Goal: Task Accomplishment & Management: Use online tool/utility

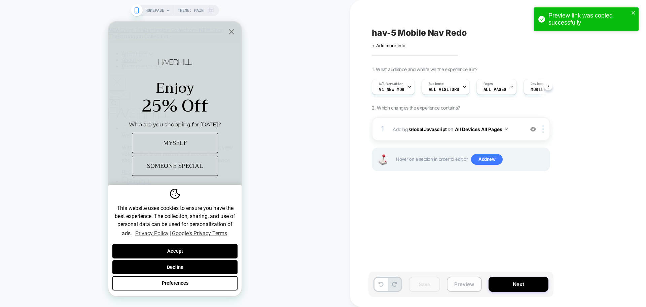
scroll to position [0, 0]
click at [460, 283] on button "Preview" at bounding box center [464, 283] width 35 height 15
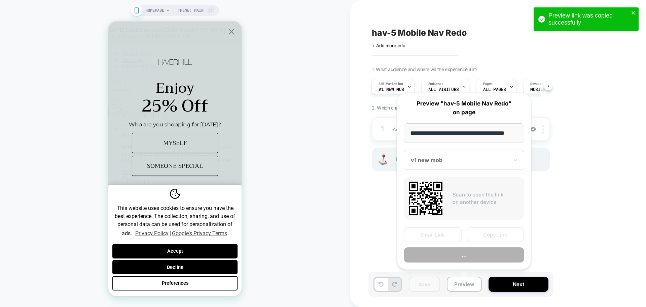
scroll to position [0, 4]
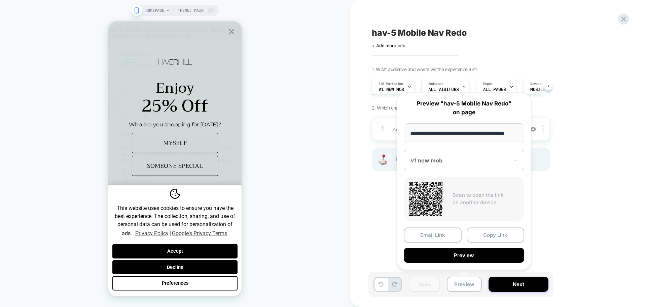
click at [493, 225] on div "**********" at bounding box center [464, 180] width 135 height 177
click at [487, 234] on button "Copy Link" at bounding box center [496, 234] width 58 height 15
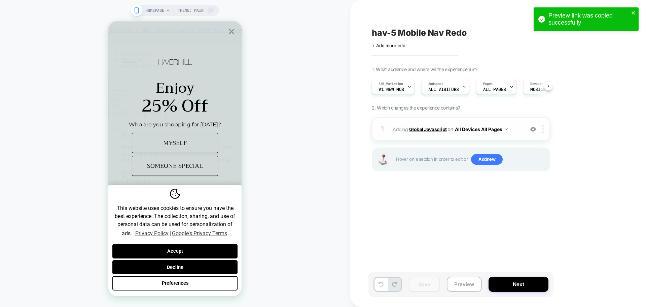
click at [417, 131] on b "Global Javascript" at bounding box center [428, 129] width 38 height 6
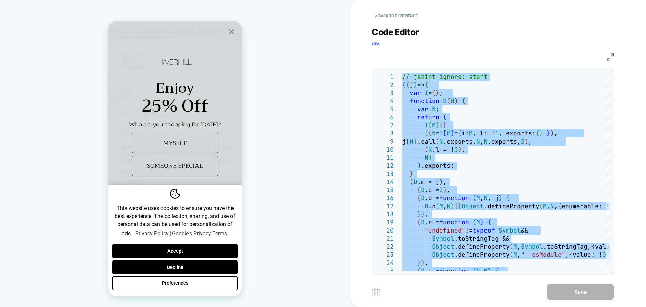
type textarea "**********"
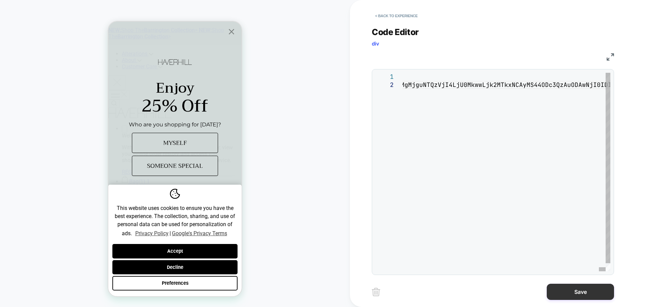
click at [571, 289] on button "Save" at bounding box center [580, 291] width 67 height 16
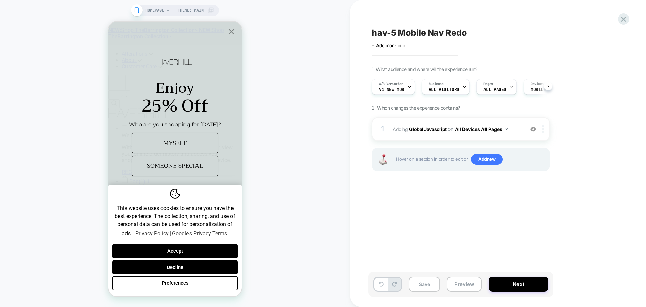
scroll to position [0, 0]
click at [427, 286] on button "Save" at bounding box center [424, 283] width 31 height 15
click at [461, 284] on button "Preview" at bounding box center [464, 283] width 35 height 15
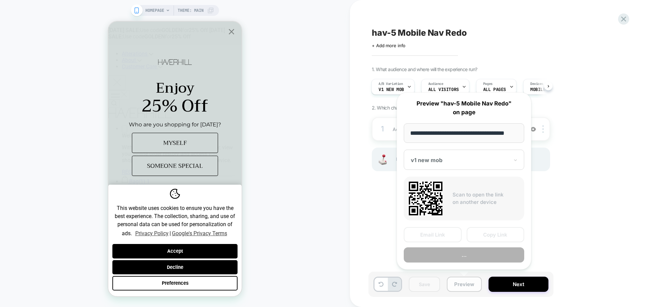
scroll to position [0, 4]
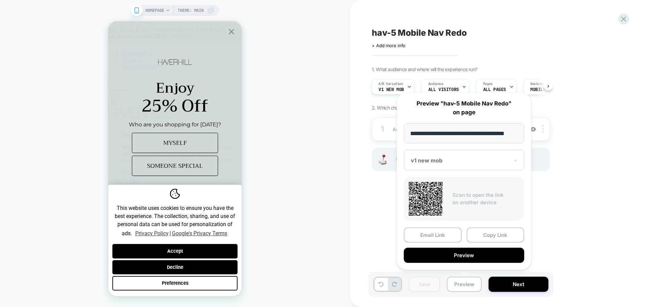
click at [484, 244] on div "Email Link Copy Link Preview" at bounding box center [464, 244] width 120 height 35
click at [490, 237] on button "Copy Link" at bounding box center [496, 234] width 58 height 15
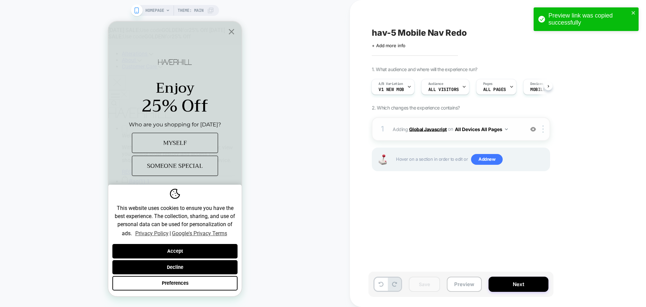
click at [430, 128] on b "Global Javascript" at bounding box center [428, 129] width 38 height 6
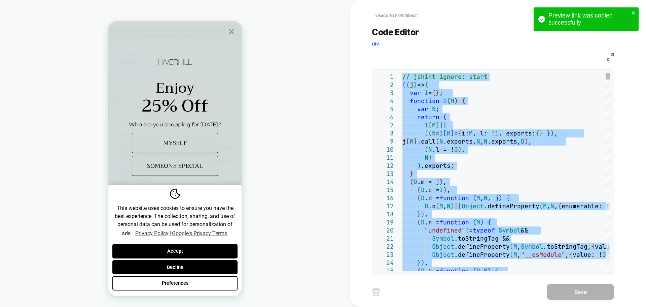
type textarea "**********"
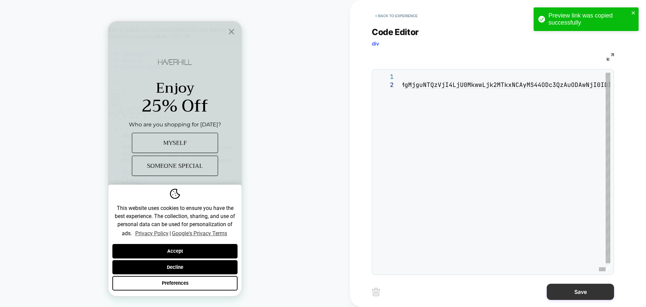
click at [561, 289] on button "Save" at bounding box center [580, 291] width 67 height 16
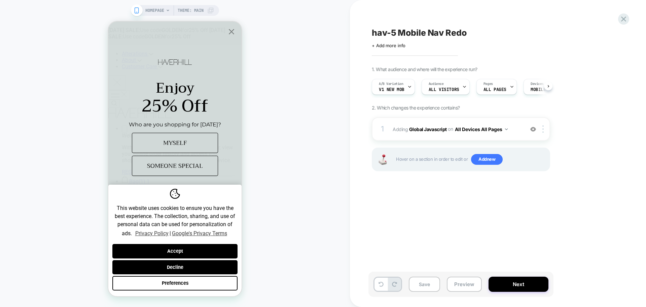
scroll to position [0, 0]
click at [425, 283] on button "Save" at bounding box center [424, 283] width 31 height 15
click at [466, 284] on button "Preview" at bounding box center [464, 283] width 35 height 15
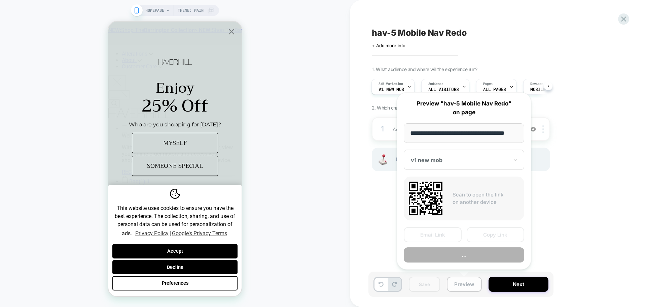
scroll to position [0, 4]
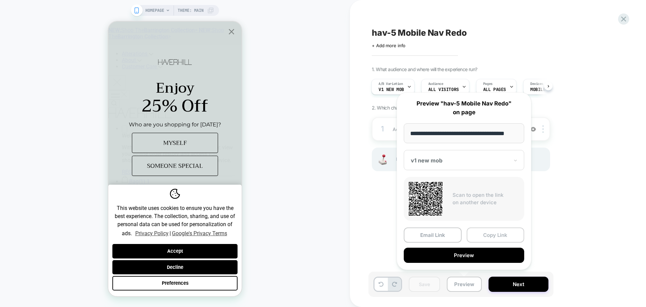
click at [493, 236] on button "Copy Link" at bounding box center [496, 234] width 58 height 15
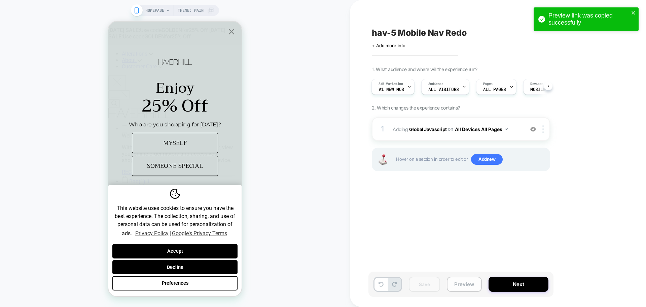
click at [475, 280] on button "Preview" at bounding box center [464, 283] width 35 height 15
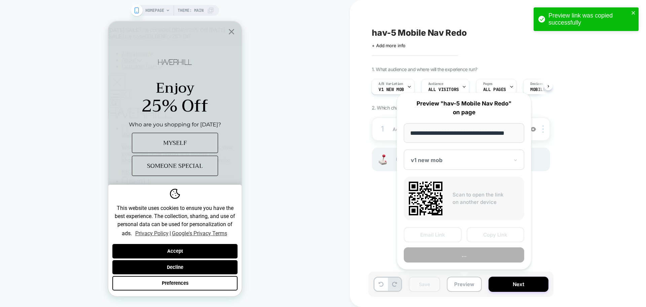
scroll to position [0, 4]
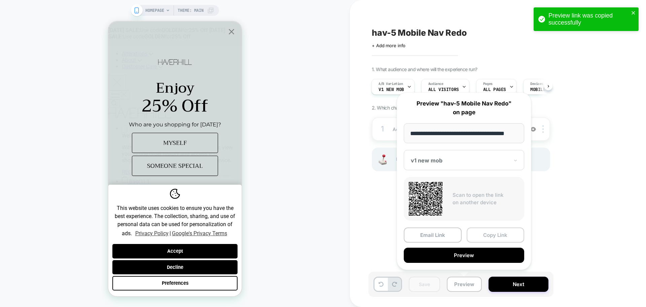
click at [497, 233] on button "Copy Link" at bounding box center [496, 234] width 58 height 15
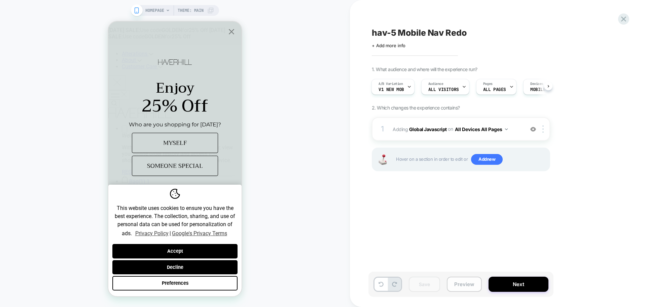
click at [459, 283] on button "Preview" at bounding box center [464, 283] width 35 height 15
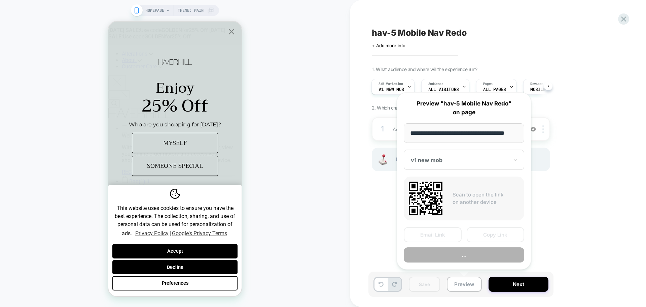
scroll to position [0, 4]
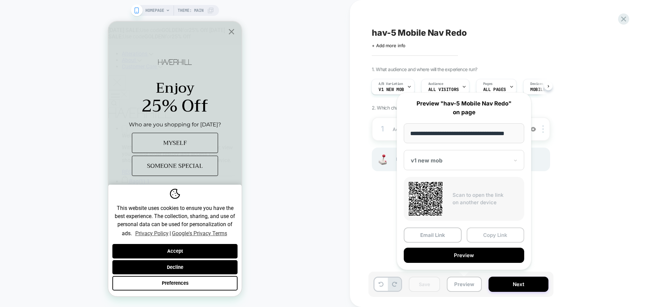
click at [502, 232] on button "Copy Link" at bounding box center [496, 234] width 58 height 15
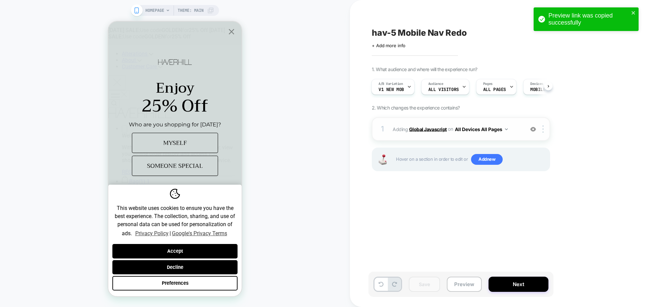
click at [432, 131] on b "Global Javascript" at bounding box center [428, 129] width 38 height 6
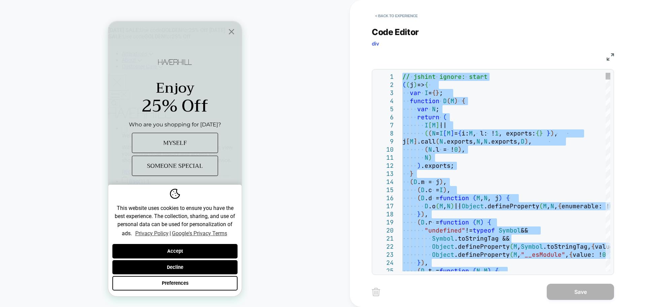
type textarea "**********"
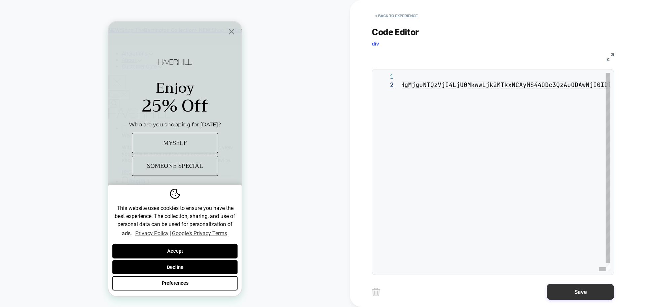
click at [569, 291] on button "Save" at bounding box center [580, 291] width 67 height 16
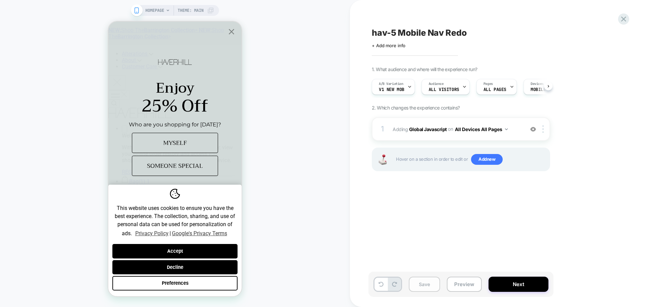
scroll to position [0, 0]
click at [432, 289] on button "Save" at bounding box center [424, 283] width 31 height 15
click at [459, 287] on button "Preview" at bounding box center [464, 283] width 35 height 15
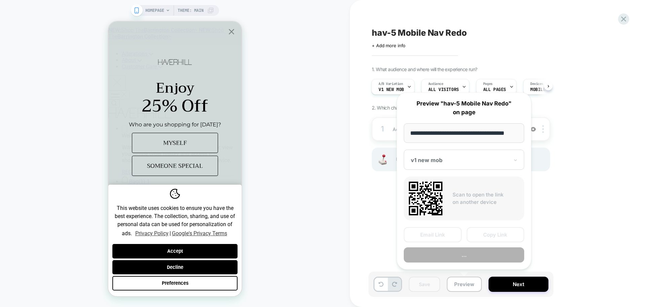
scroll to position [0, 4]
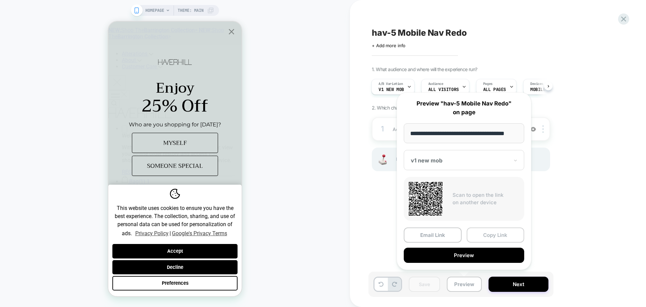
click at [511, 233] on button "Copy Link" at bounding box center [496, 234] width 58 height 15
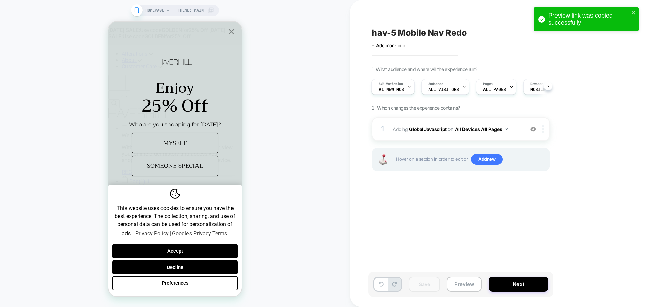
click at [454, 291] on div "Save Preview Next" at bounding box center [460, 283] width 185 height 25
click at [458, 287] on button "Preview" at bounding box center [464, 283] width 35 height 15
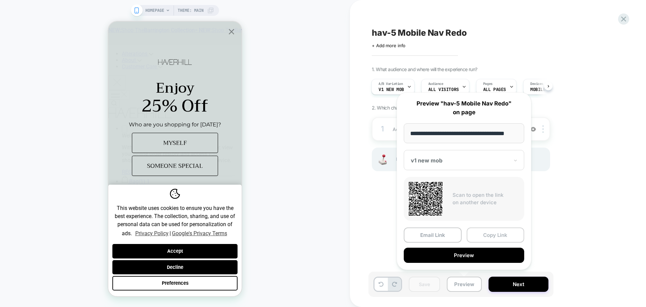
click at [482, 236] on button "Copy Link" at bounding box center [496, 234] width 58 height 15
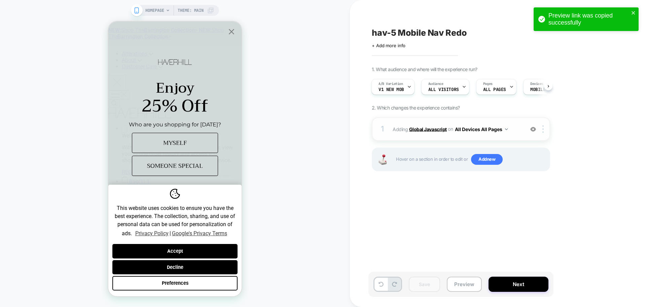
click at [429, 131] on b "Global Javascript" at bounding box center [428, 129] width 38 height 6
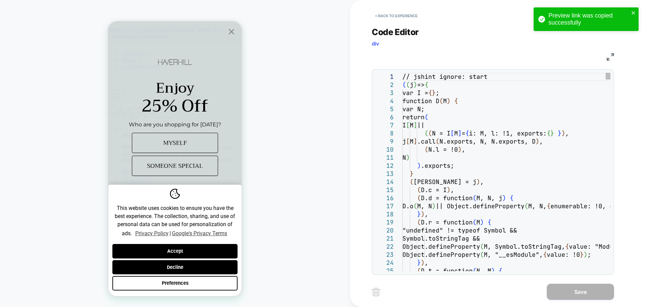
click at [451, 153] on div "1 2 3 4 5 6 7 8 9 10 11 12 13 14 15 16 17 18 19 20 21 22 23 24 25 // jshint ign…" at bounding box center [493, 172] width 235 height 198
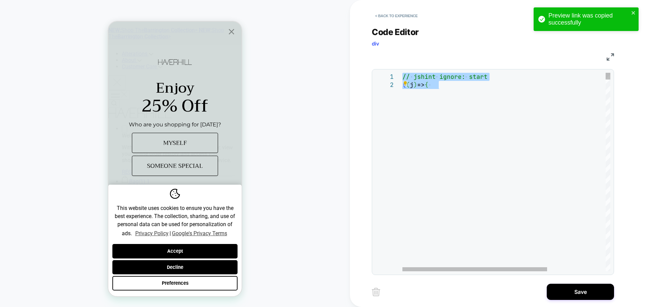
type textarea "**********"
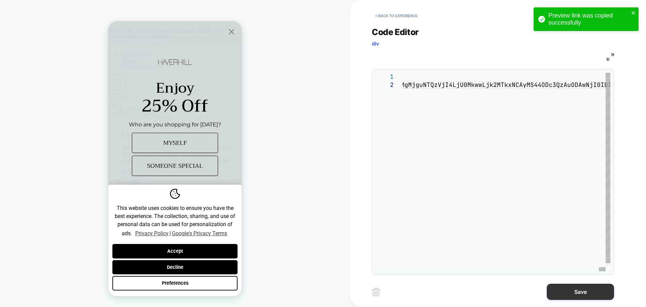
click at [564, 285] on button "Save" at bounding box center [580, 291] width 67 height 16
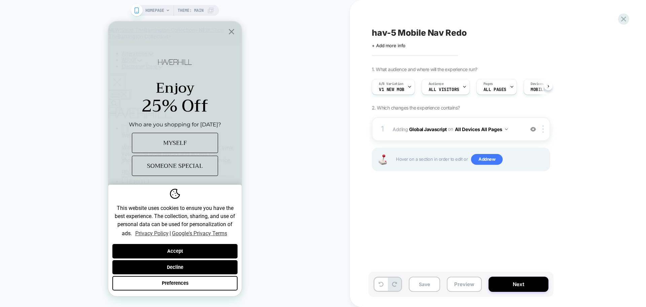
scroll to position [0, 0]
click at [429, 285] on button "Save" at bounding box center [424, 283] width 31 height 15
click at [453, 284] on button "Preview" at bounding box center [464, 283] width 35 height 15
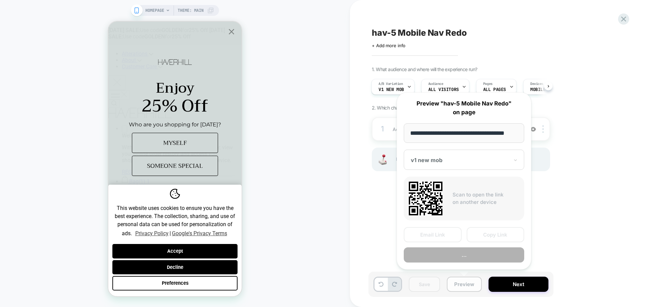
scroll to position [0, 4]
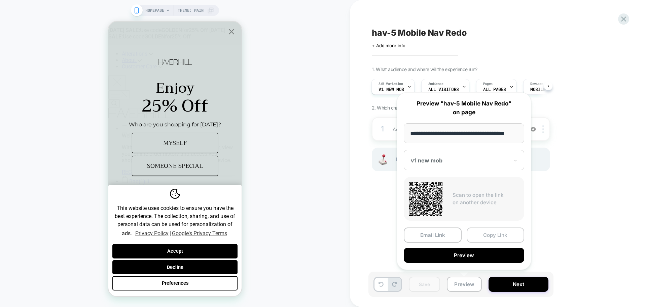
click at [494, 233] on button "Copy Link" at bounding box center [496, 234] width 58 height 15
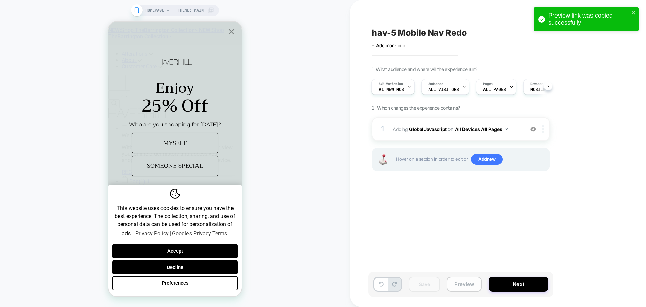
click at [463, 286] on button "Preview" at bounding box center [464, 283] width 35 height 15
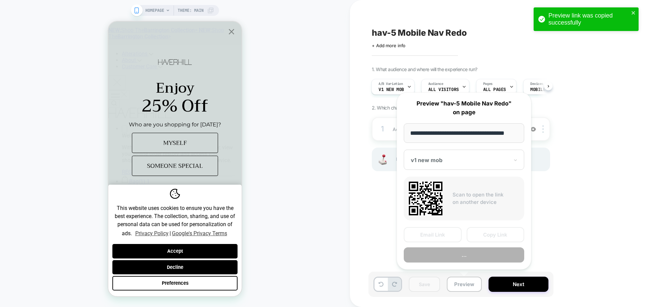
scroll to position [0, 4]
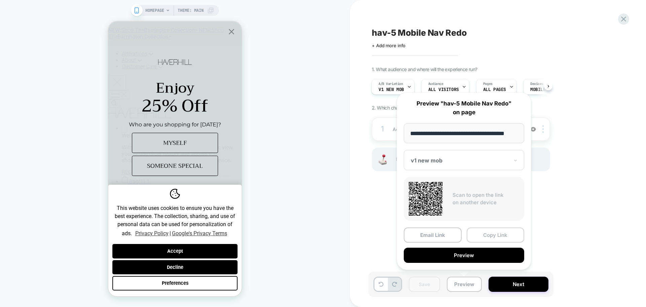
click at [495, 239] on button "Copy Link" at bounding box center [496, 234] width 58 height 15
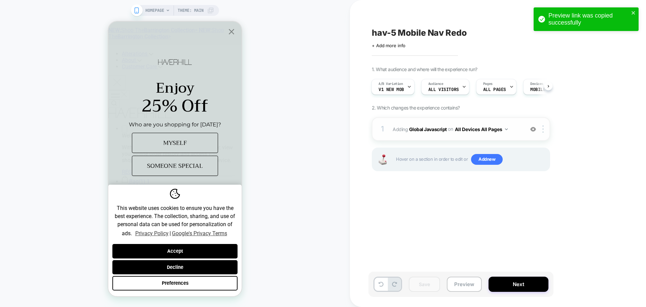
click at [425, 124] on span "Adding Global Javascript on All Devices All Pages" at bounding box center [457, 129] width 128 height 10
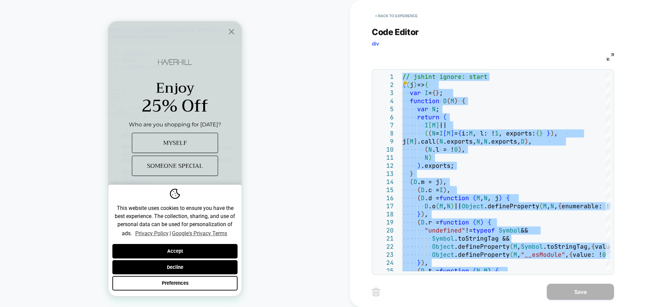
type textarea "**********"
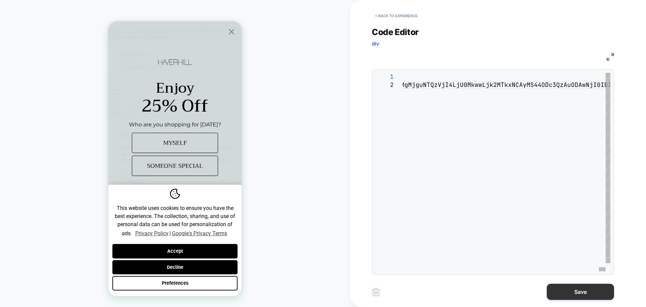
click at [559, 291] on button "Save" at bounding box center [580, 291] width 67 height 16
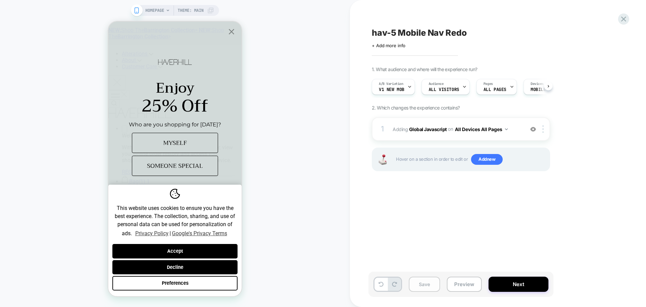
scroll to position [0, 0]
click at [425, 288] on button "Save" at bounding box center [424, 283] width 31 height 15
click at [475, 284] on button "Preview" at bounding box center [464, 283] width 35 height 15
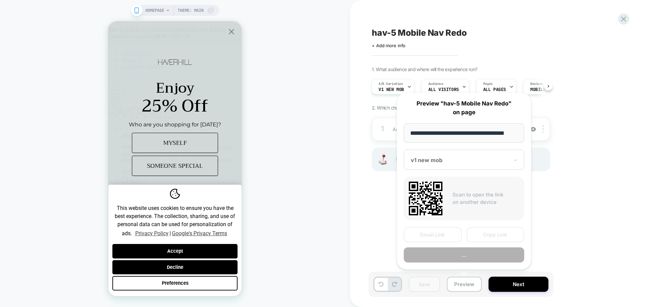
scroll to position [0, 4]
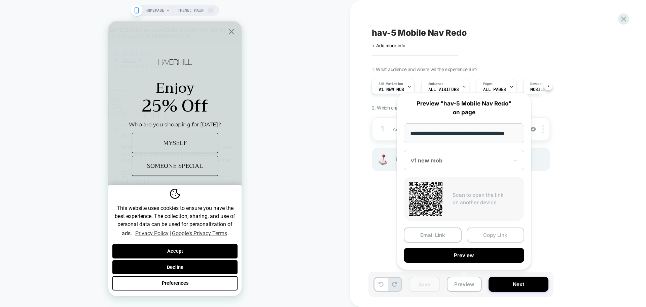
click at [488, 239] on button "Copy Link" at bounding box center [496, 234] width 58 height 15
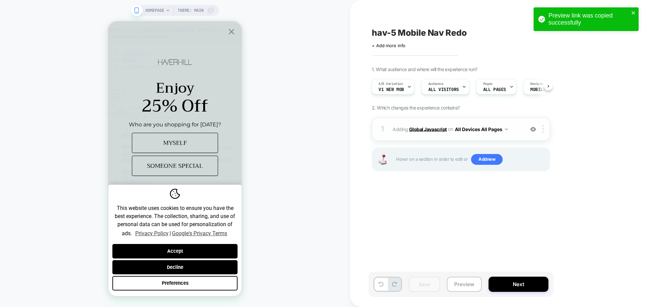
click at [424, 131] on b "Global Javascript" at bounding box center [428, 129] width 38 height 6
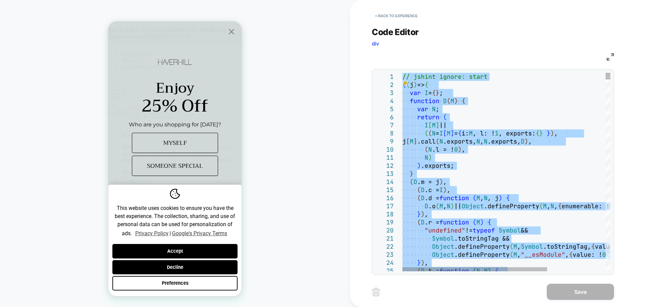
type textarea "**********"
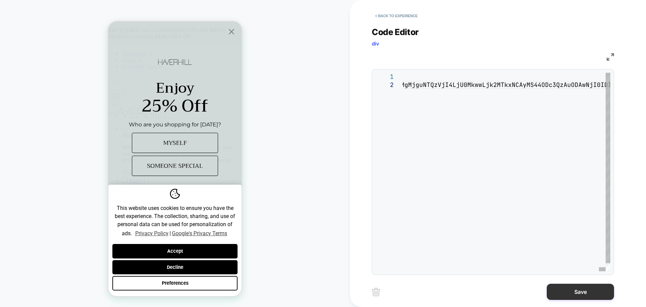
click at [572, 292] on button "Save" at bounding box center [580, 291] width 67 height 16
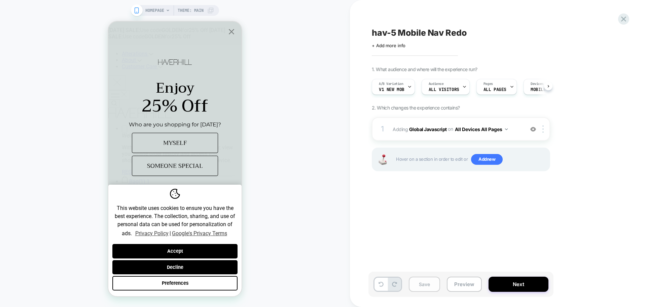
scroll to position [0, 0]
click at [425, 287] on button "Save" at bounding box center [424, 283] width 31 height 15
click at [460, 285] on button "Preview" at bounding box center [464, 283] width 35 height 15
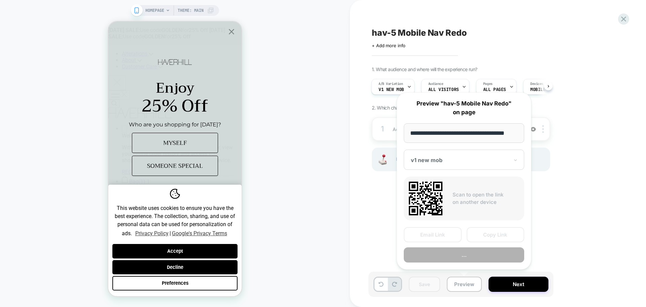
scroll to position [0, 4]
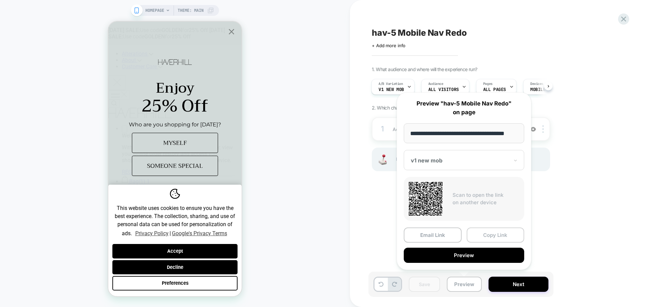
click at [491, 232] on button "Copy Link" at bounding box center [496, 234] width 58 height 15
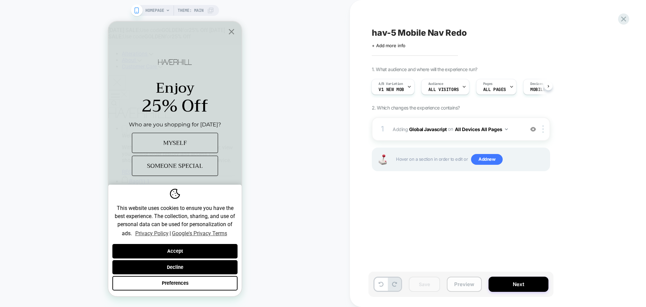
click at [478, 283] on button "Preview" at bounding box center [464, 283] width 35 height 15
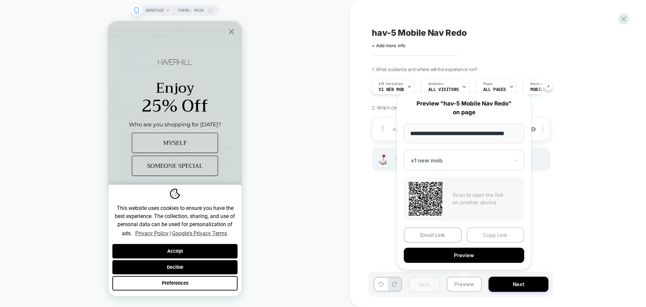
click at [495, 235] on button "Copy Link" at bounding box center [496, 234] width 58 height 15
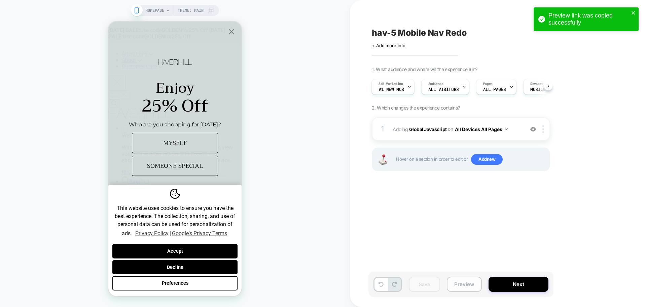
click at [452, 281] on button "Preview" at bounding box center [464, 283] width 35 height 15
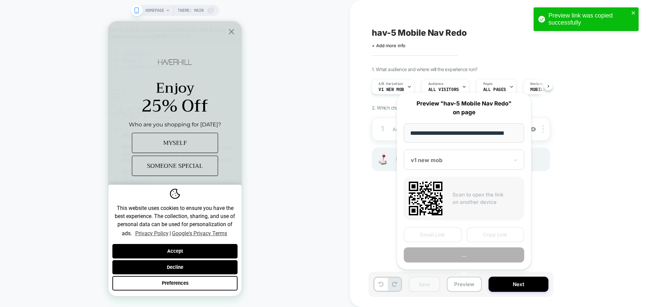
scroll to position [0, 4]
click at [646, 136] on div "hav-5 Mobile Nav Redo Click to edit experience details + Add more info 1. What …" at bounding box center [498, 153] width 296 height 307
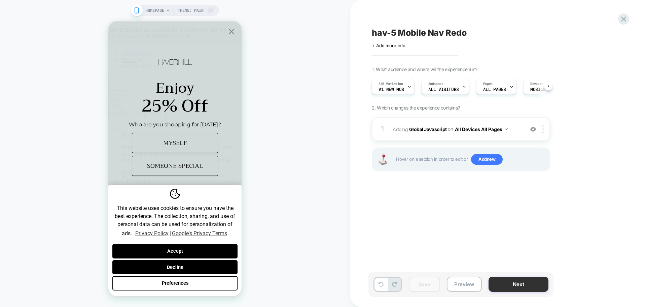
click at [533, 286] on button "Next" at bounding box center [519, 283] width 60 height 15
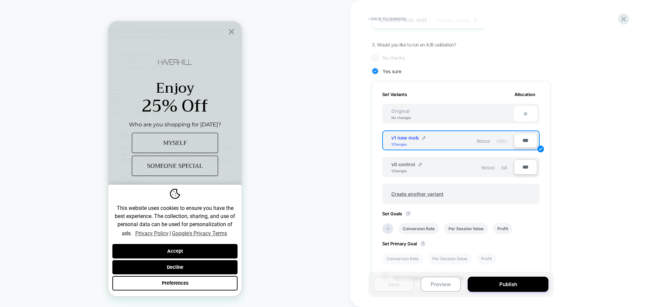
scroll to position [135, 0]
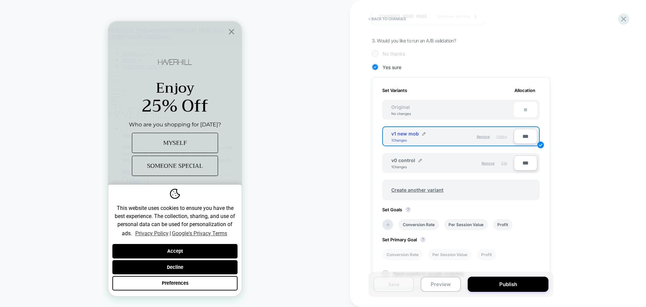
click at [503, 164] on span "Edit" at bounding box center [504, 163] width 6 height 4
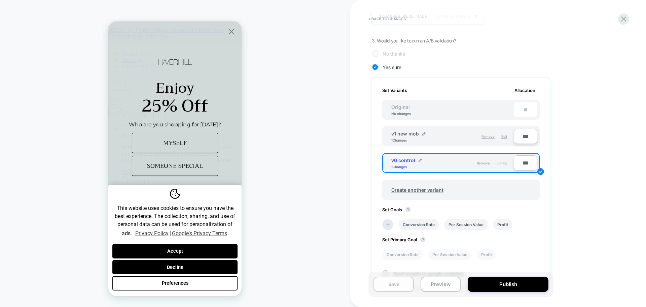
click at [398, 285] on button "Save" at bounding box center [394, 283] width 40 height 15
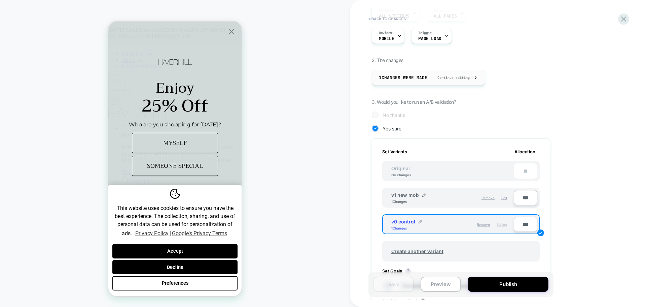
scroll to position [0, 0]
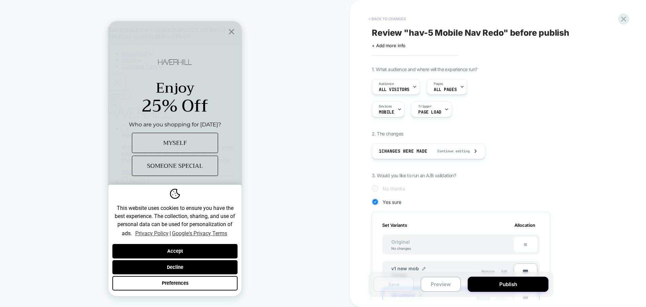
click at [387, 19] on button "< Back to changes" at bounding box center [387, 18] width 44 height 11
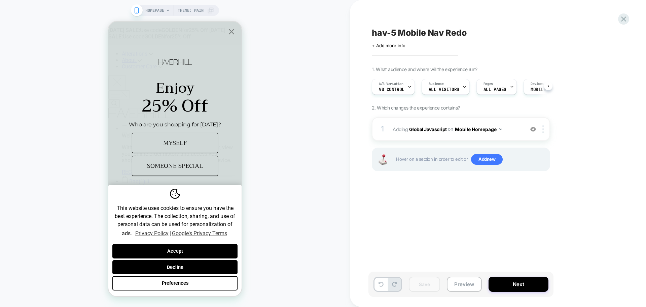
scroll to position [0, 0]
click at [463, 288] on button "Preview" at bounding box center [464, 283] width 35 height 15
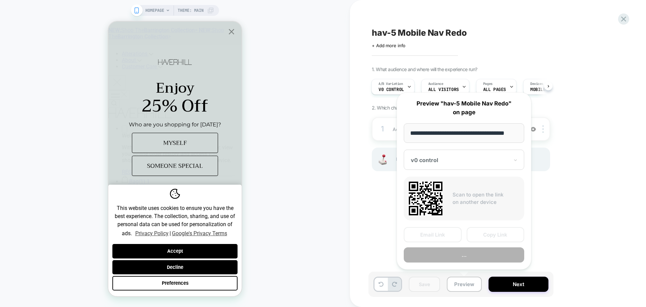
scroll to position [0, 4]
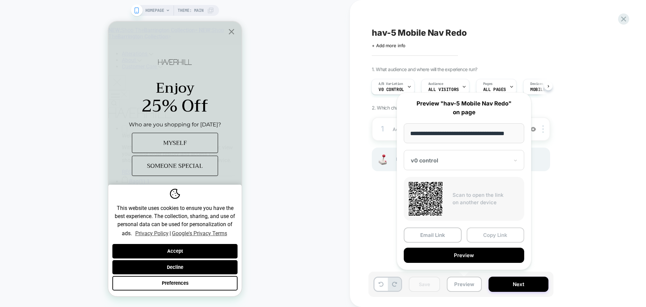
click at [498, 237] on button "Copy Link" at bounding box center [496, 234] width 58 height 15
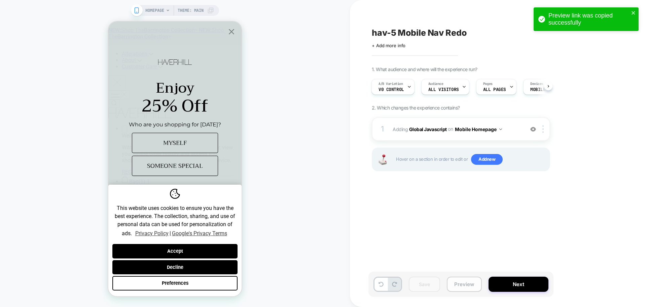
click at [463, 281] on button "Preview" at bounding box center [464, 283] width 35 height 15
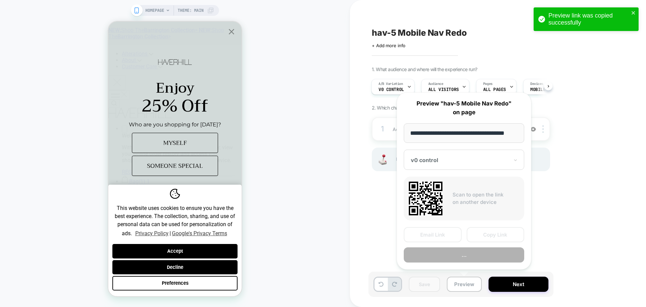
scroll to position [0, 4]
click at [491, 231] on button "Copy Link" at bounding box center [496, 234] width 58 height 15
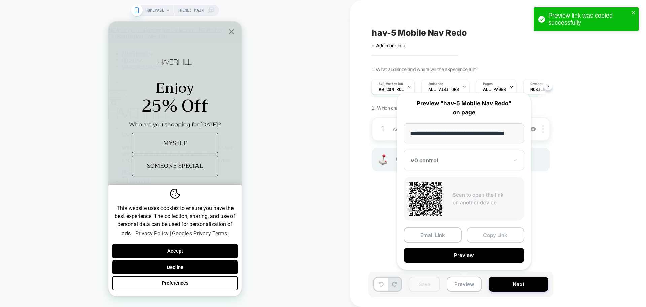
scroll to position [0, 0]
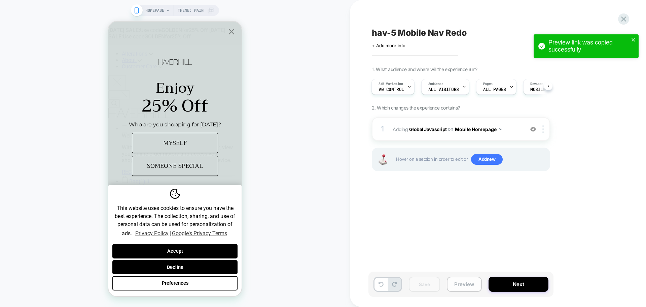
click at [475, 284] on button "Preview" at bounding box center [464, 283] width 35 height 15
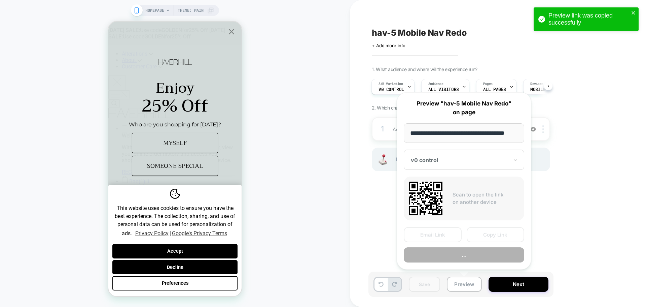
scroll to position [0, 4]
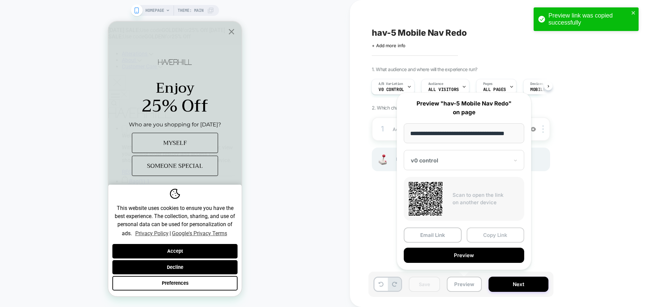
click at [495, 231] on button "Copy Link" at bounding box center [496, 234] width 58 height 15
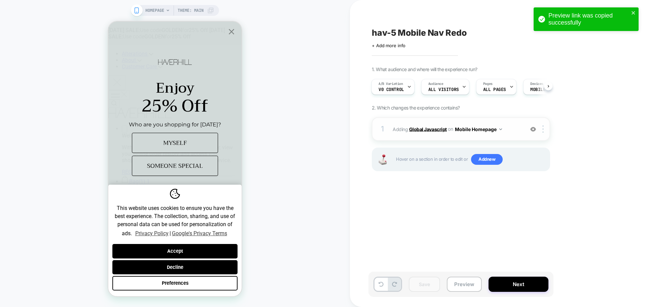
click at [430, 128] on b "Global Javascript" at bounding box center [428, 129] width 38 height 6
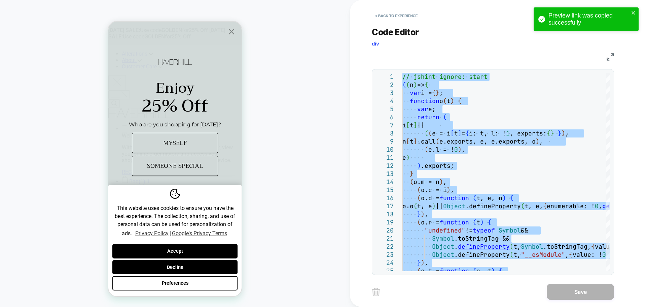
type textarea "**********"
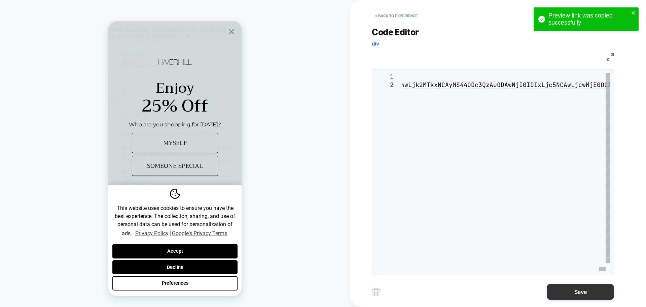
click at [563, 291] on button "Save" at bounding box center [580, 291] width 67 height 16
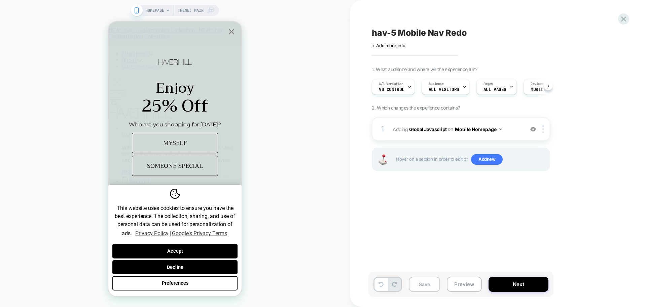
scroll to position [0, 0]
click at [423, 282] on button "Save" at bounding box center [424, 283] width 31 height 15
click at [463, 287] on button "Preview" at bounding box center [464, 283] width 35 height 15
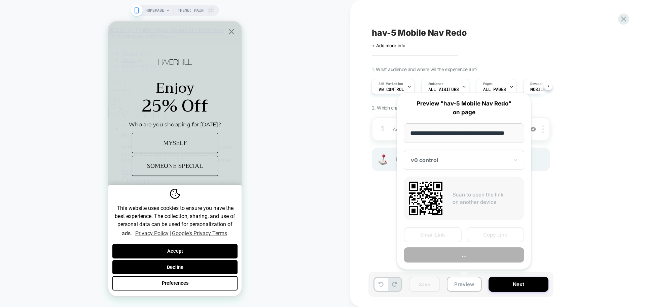
scroll to position [0, 4]
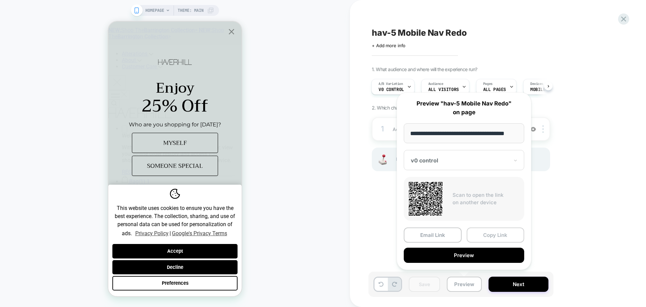
click at [486, 239] on button "Copy Link" at bounding box center [496, 234] width 58 height 15
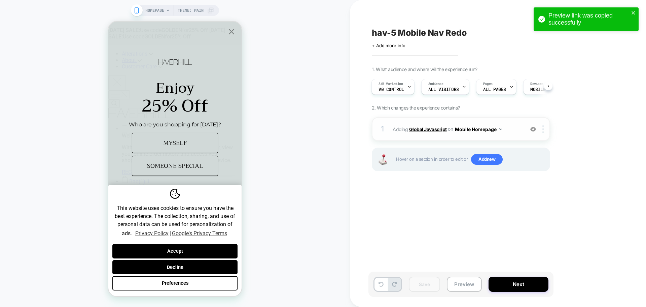
click at [434, 131] on b "Global Javascript" at bounding box center [428, 129] width 38 height 6
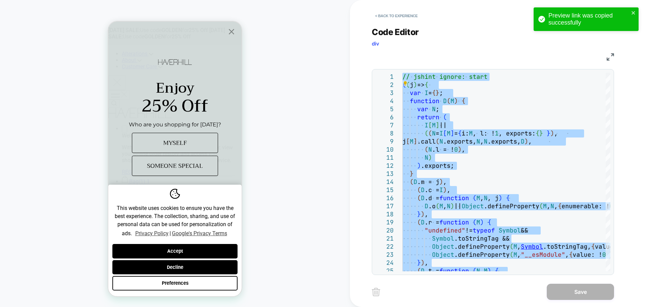
type textarea "**********"
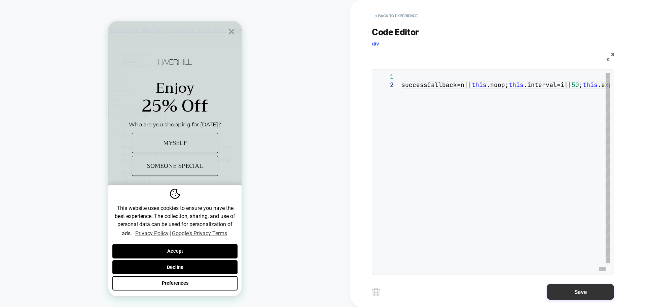
click at [576, 290] on button "Save" at bounding box center [580, 291] width 67 height 16
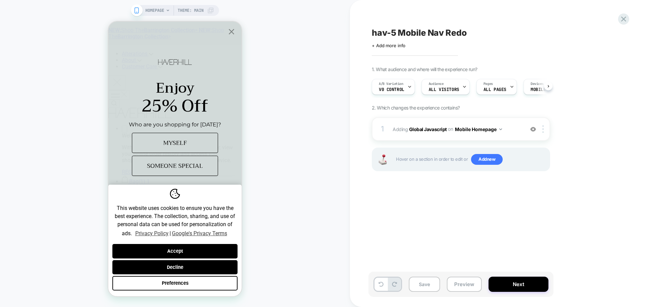
scroll to position [0, 0]
click at [424, 287] on button "Save" at bounding box center [424, 283] width 31 height 15
click at [457, 284] on button "Preview" at bounding box center [464, 283] width 35 height 15
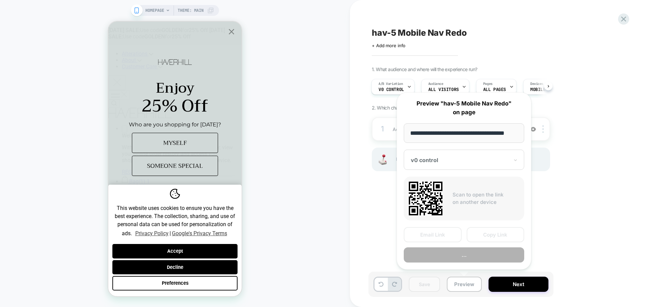
scroll to position [0, 4]
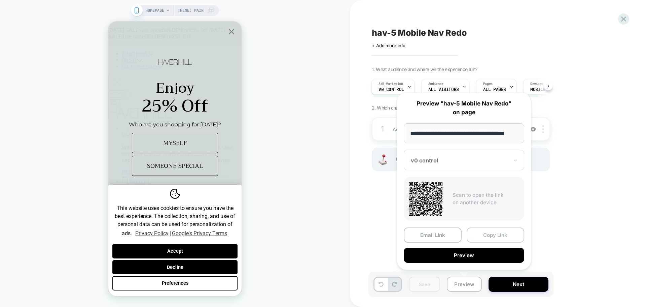
click at [472, 233] on button "Copy Link" at bounding box center [496, 234] width 58 height 15
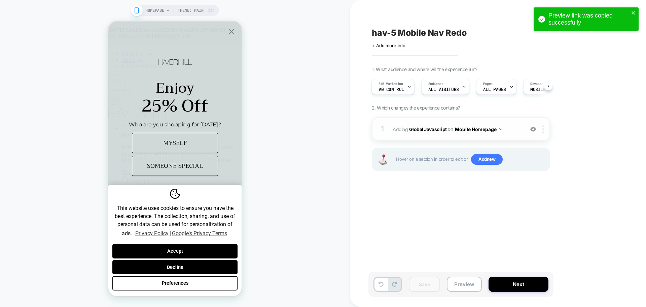
click at [434, 136] on div "1 Adding Global Javascript on Mobile Homepage Add Before Add After Copy to Desk…" at bounding box center [461, 129] width 178 height 24
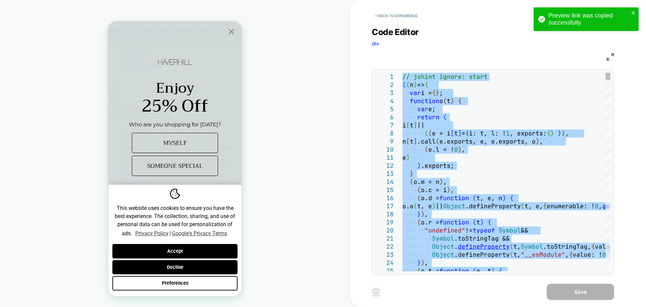
type textarea "**********"
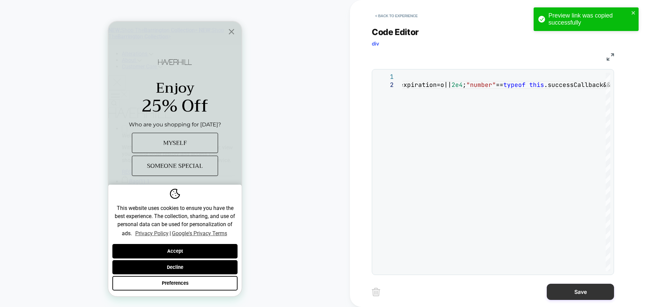
click at [581, 288] on button "Save" at bounding box center [580, 291] width 67 height 16
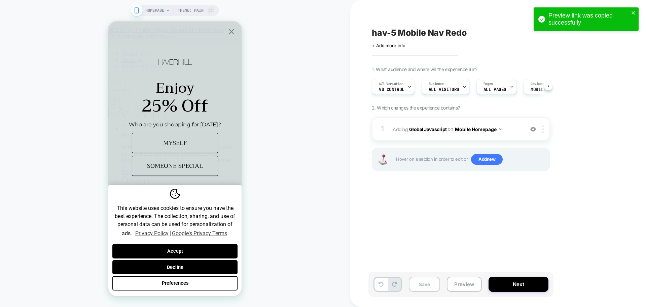
scroll to position [0, 0]
click at [415, 286] on button "Save" at bounding box center [424, 283] width 31 height 15
click at [452, 284] on button "Preview" at bounding box center [464, 283] width 35 height 15
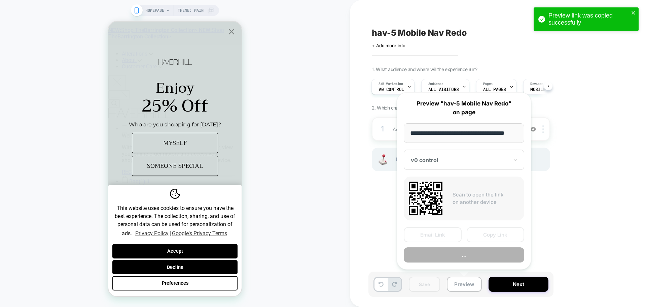
scroll to position [0, 4]
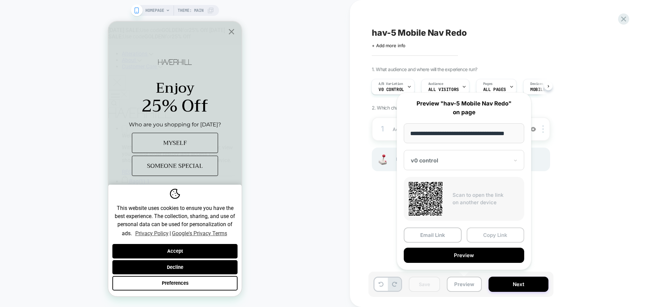
click at [488, 234] on button "Copy Link" at bounding box center [496, 234] width 58 height 15
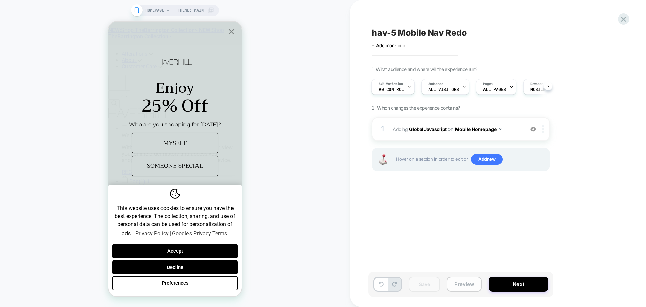
click at [460, 283] on button "Preview" at bounding box center [464, 283] width 35 height 15
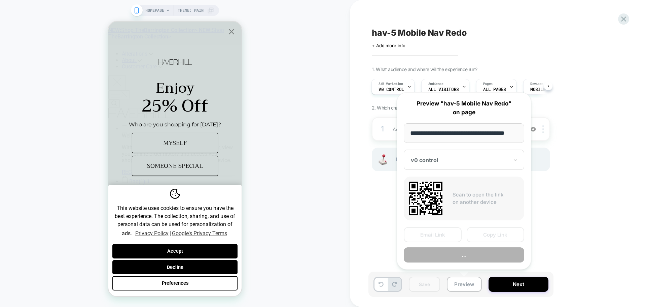
scroll to position [0, 4]
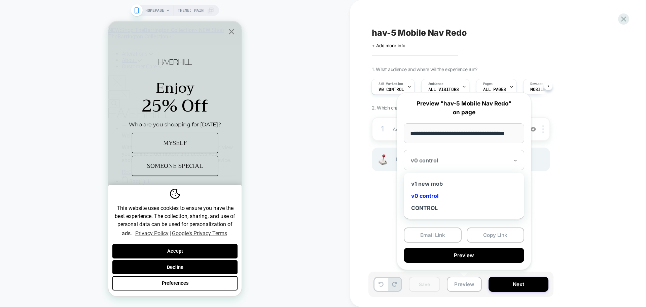
click at [444, 155] on div "v0 control" at bounding box center [464, 160] width 120 height 20
click at [437, 183] on div "v1 new mob" at bounding box center [464, 183] width 114 height 12
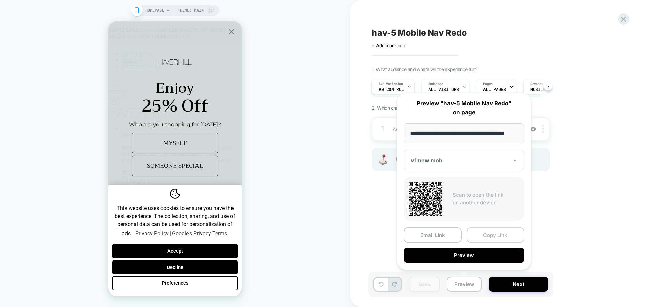
click at [497, 236] on button "Copy Link" at bounding box center [496, 234] width 58 height 15
